Goal: Check status: Check status

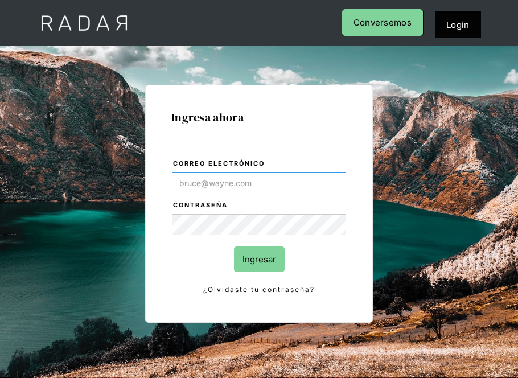
type input "[DOMAIN_NAME][EMAIL_ADDRESS][PERSON_NAME][DOMAIN_NAME]"
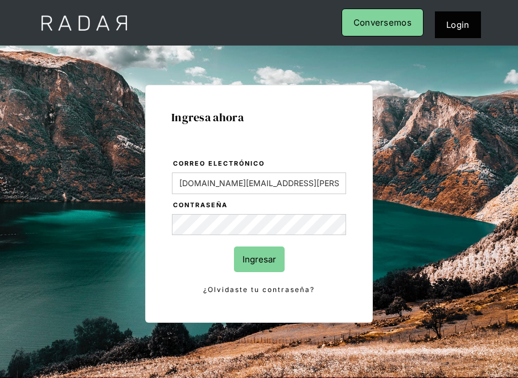
click at [259, 255] on input "Ingresar" at bounding box center [259, 260] width 51 height 26
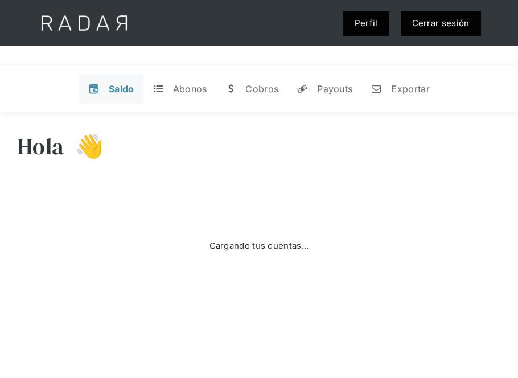
click at [116, 87] on div "Saldo" at bounding box center [122, 88] width 26 height 11
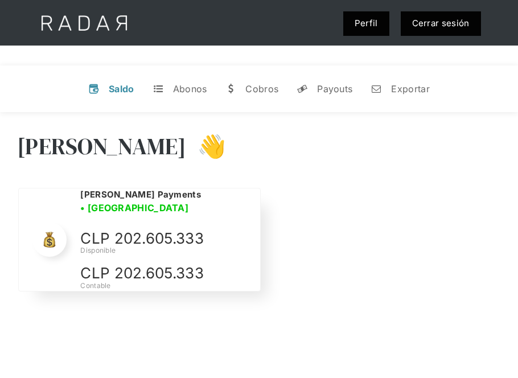
click at [116, 267] on p "CLP 202.605.333" at bounding box center [165, 273] width 171 height 24
drag, startPoint x: 112, startPoint y: 232, endPoint x: 207, endPoint y: 236, distance: 95.2
click at [207, 236] on p "CLP 202.605.333" at bounding box center [165, 239] width 171 height 24
copy p "202.605.333"
